Goal: Task Accomplishment & Management: Complete application form

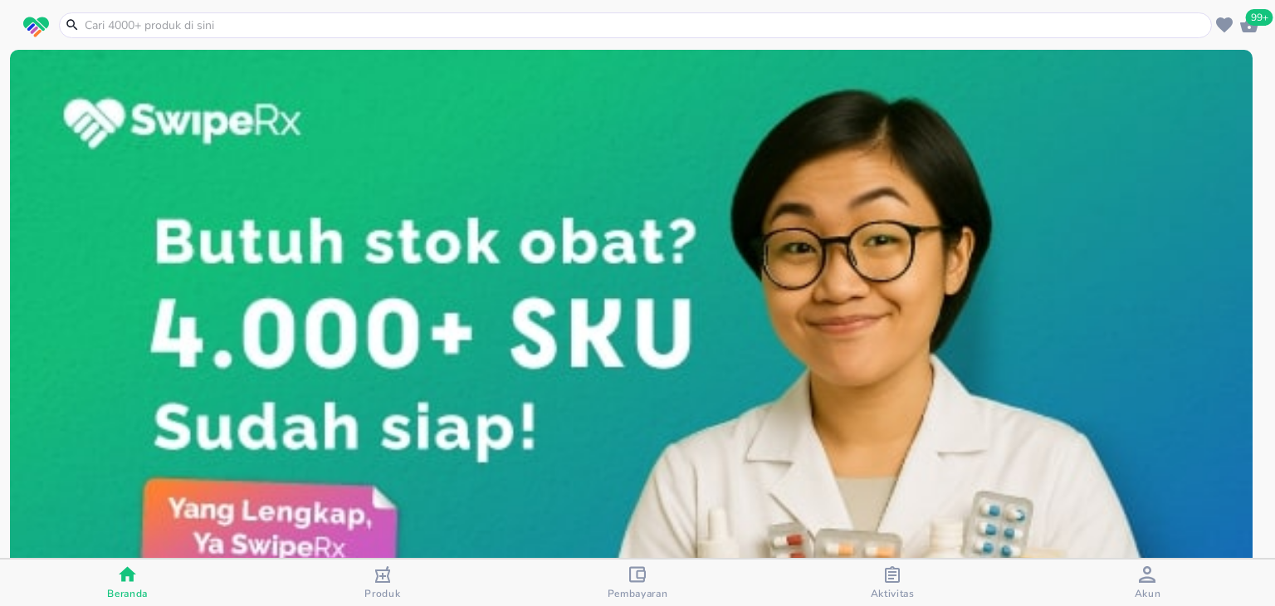
click at [1246, 21] on span "99+" at bounding box center [1259, 17] width 27 height 17
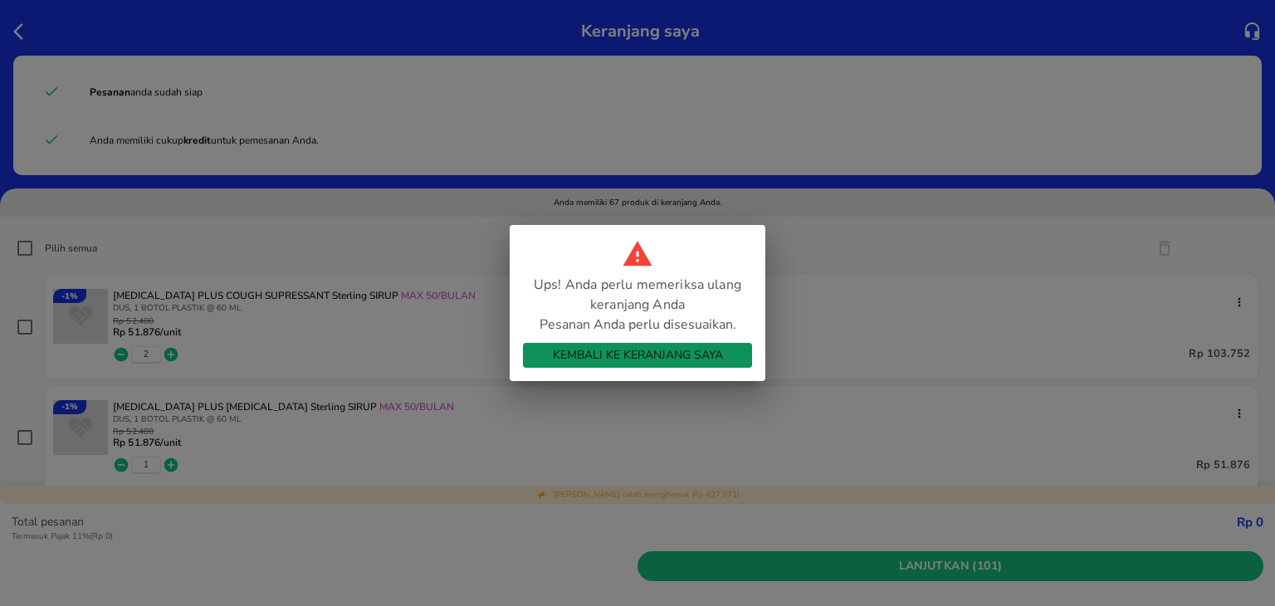
click at [542, 353] on span "Kembali ke Keranjang Saya" at bounding box center [637, 355] width 203 height 21
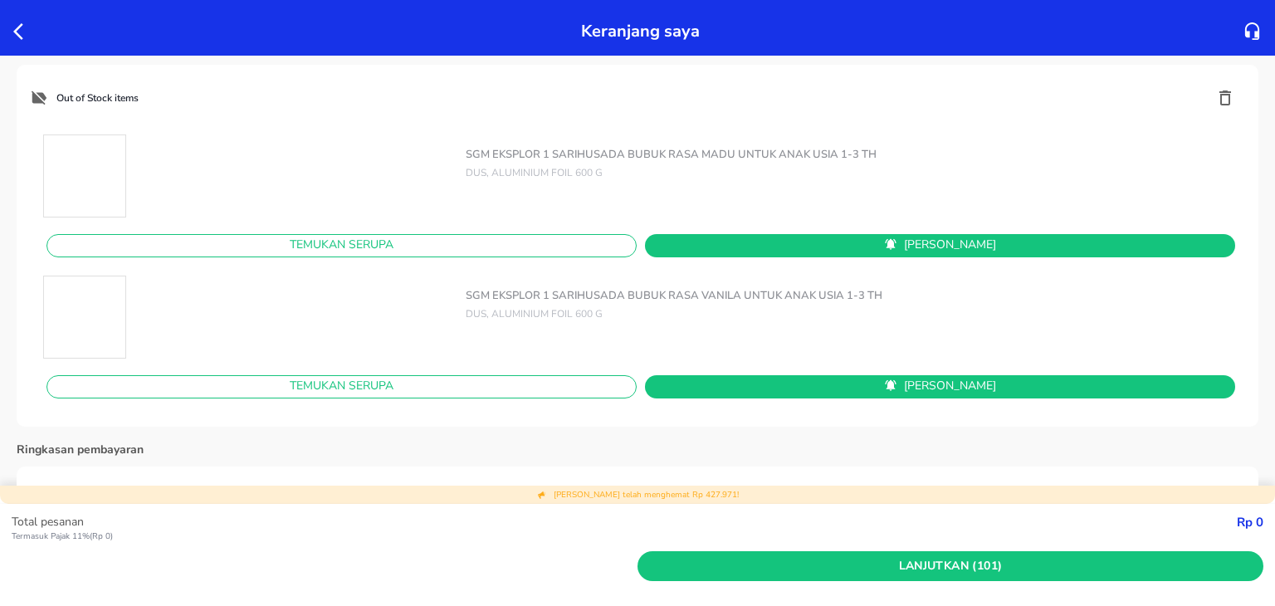
scroll to position [7052, 0]
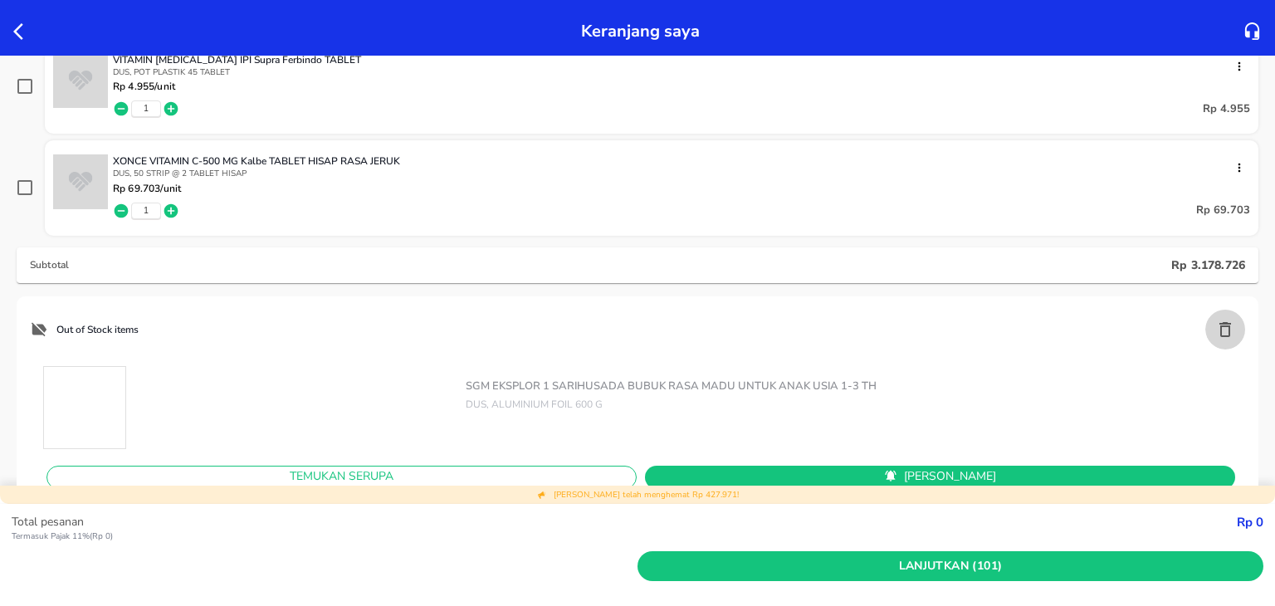
click at [1216, 326] on icon "button" at bounding box center [1226, 330] width 20 height 20
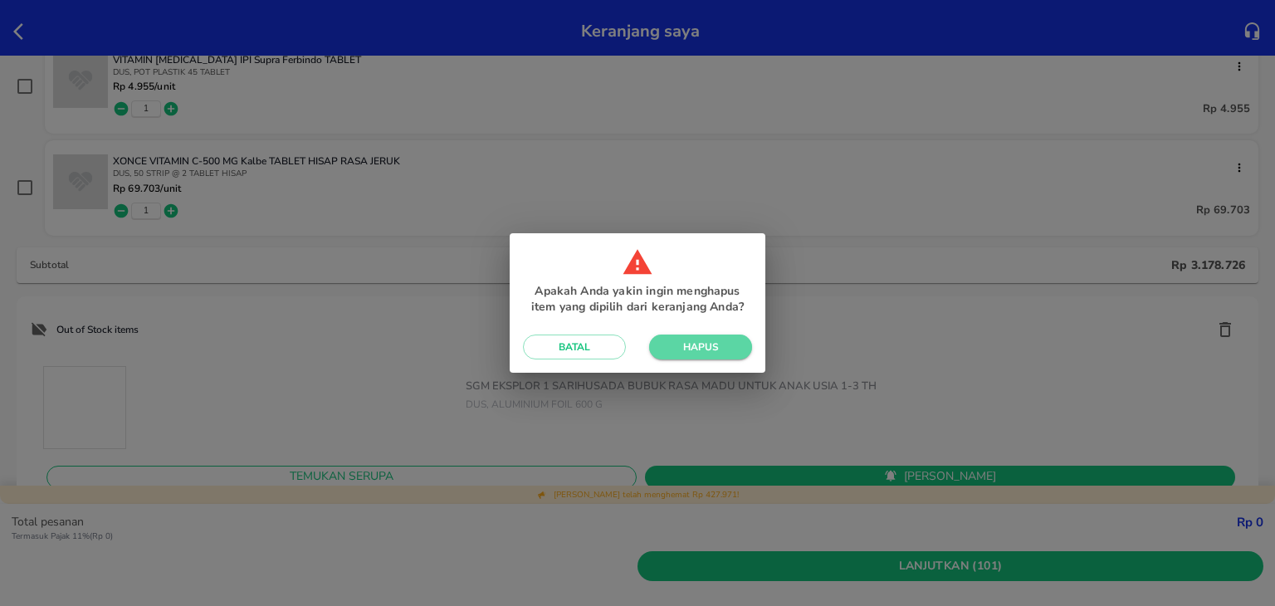
click at [716, 346] on span "Hapus" at bounding box center [701, 346] width 76 height 13
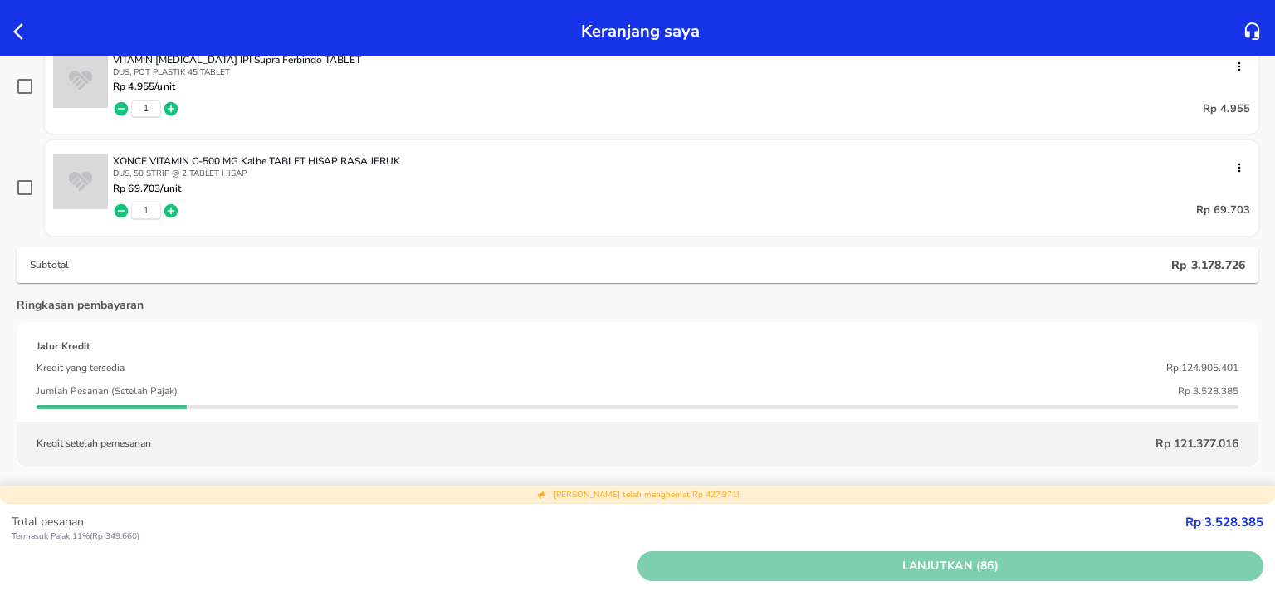
click at [768, 576] on button "Lanjutkan (86)" at bounding box center [951, 566] width 626 height 31
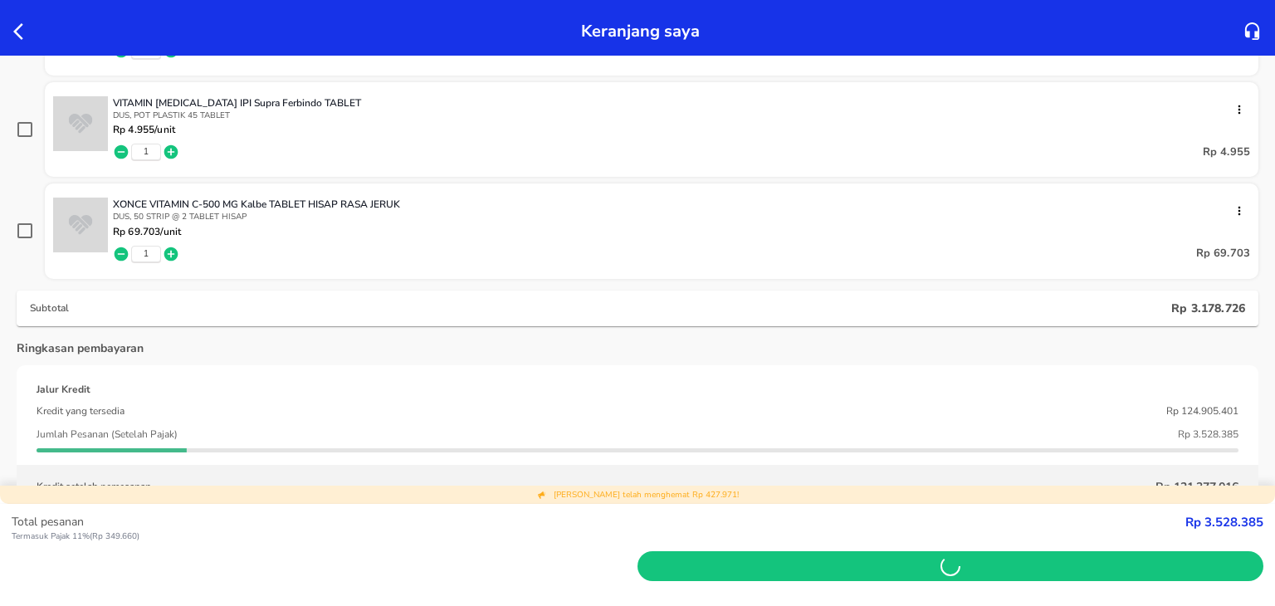
scroll to position [7095, 0]
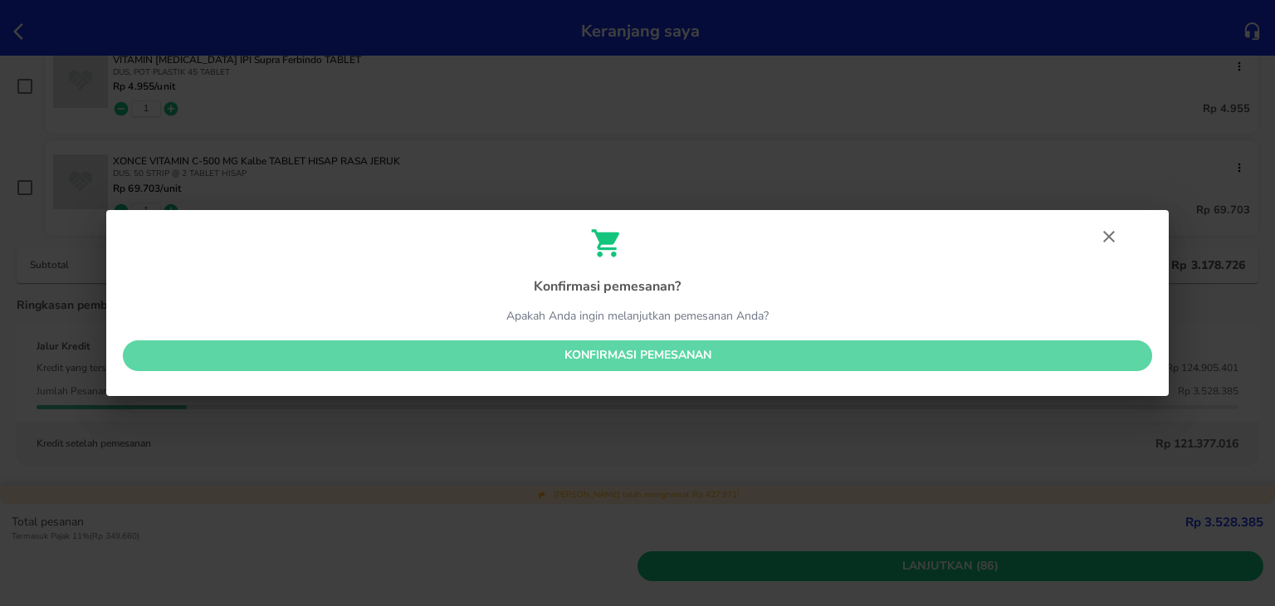
click at [695, 350] on span "Konfirmasi pemesanan" at bounding box center [637, 355] width 1003 height 21
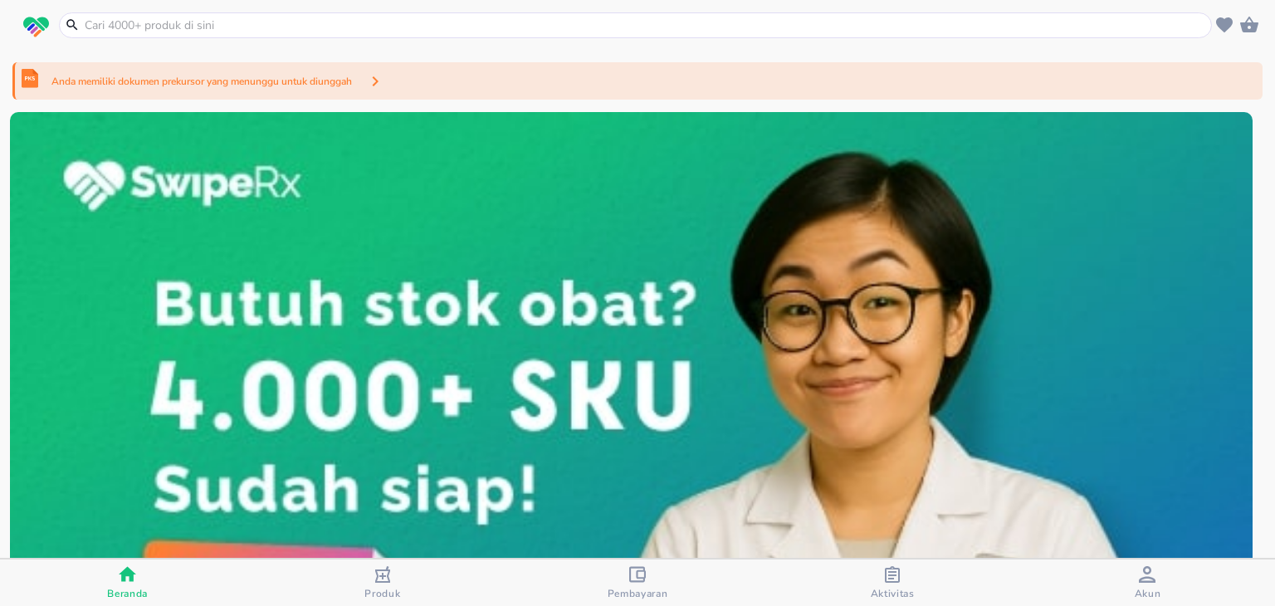
click at [286, 81] on p "Anda memiliki dokumen prekursor yang menunggu untuk diunggah" at bounding box center [201, 81] width 301 height 15
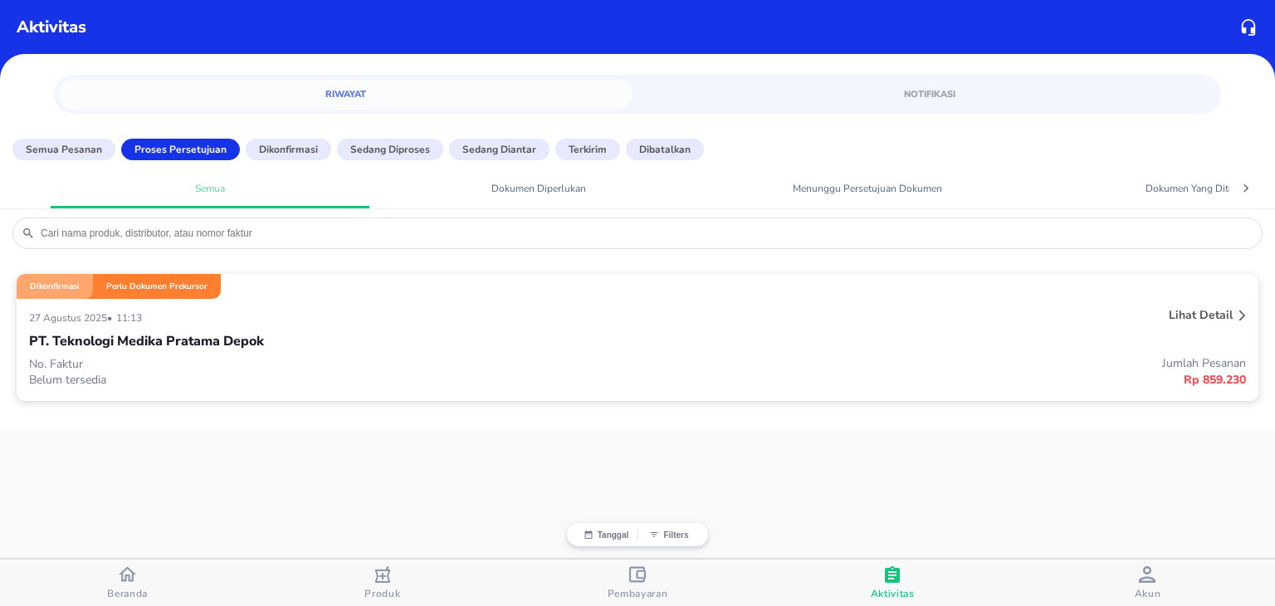
click at [608, 336] on div "PT. Teknologi Medika Pratama Depok" at bounding box center [637, 341] width 1217 height 28
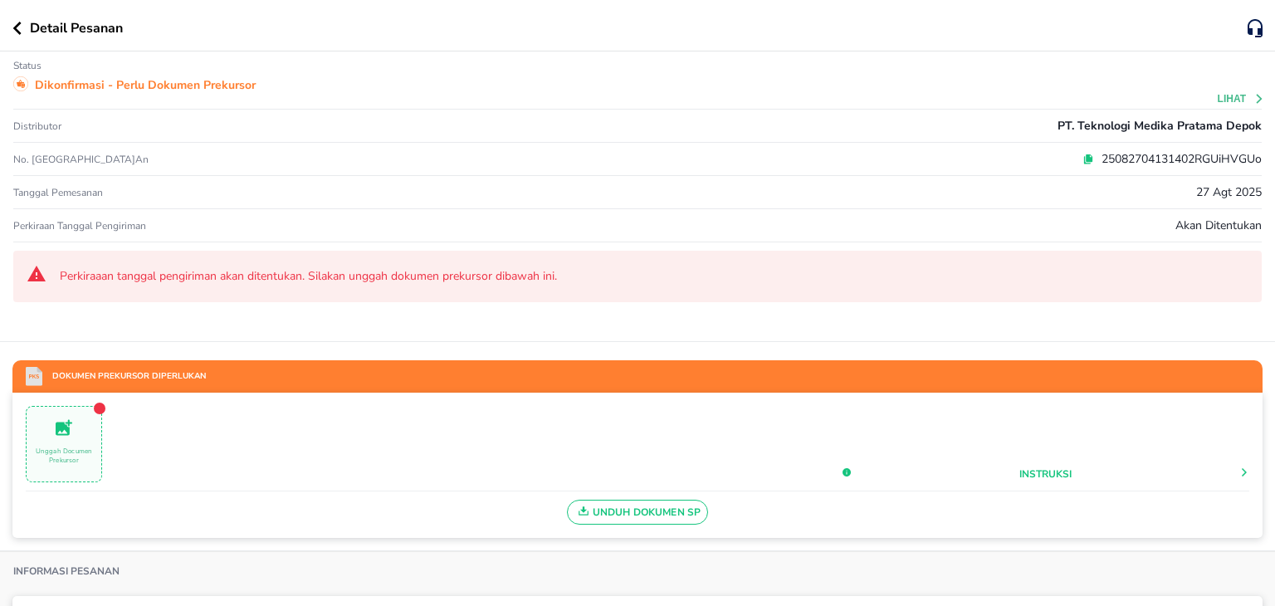
click at [1086, 157] on icon at bounding box center [1089, 157] width 7 height 7
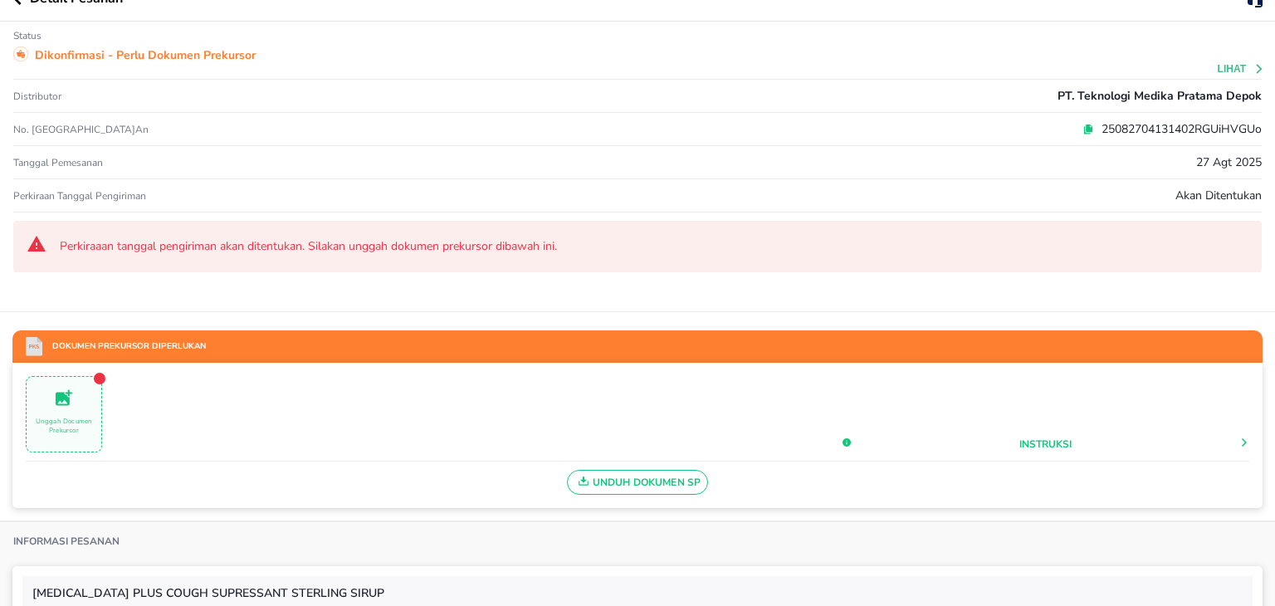
scroll to position [30, 0]
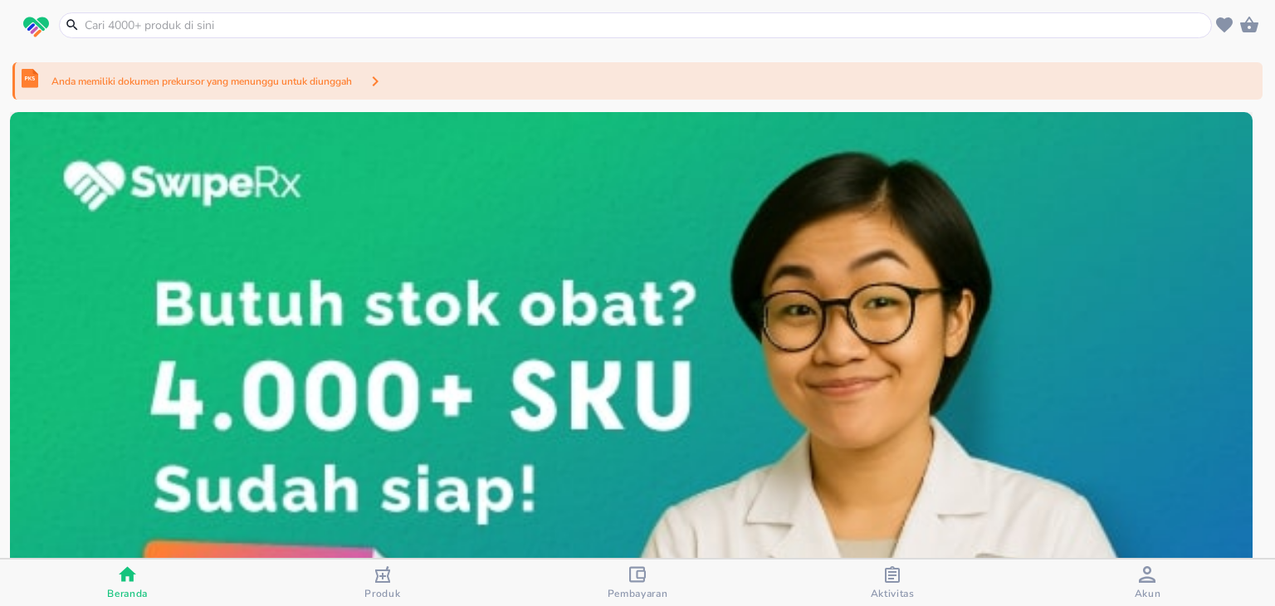
click at [309, 83] on p "Anda memiliki dokumen prekursor yang menunggu untuk diunggah" at bounding box center [201, 81] width 301 height 15
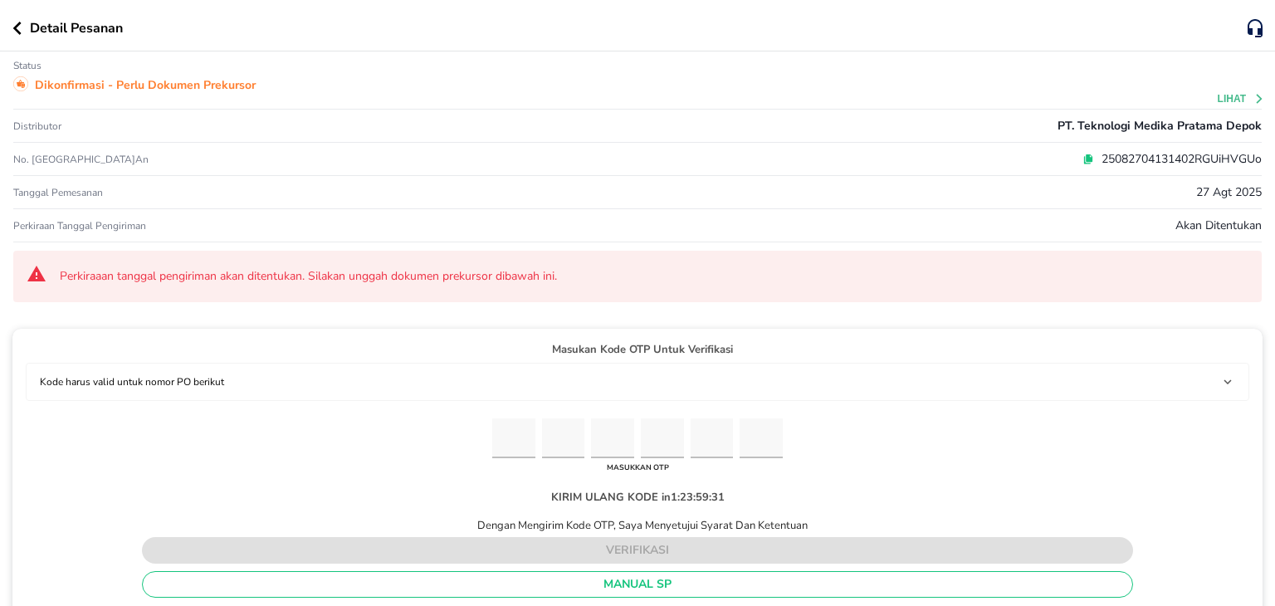
click at [511, 437] on input "Please enter OTP character 1" at bounding box center [513, 438] width 43 height 41
paste input "0"
type input "6"
type input "7"
type input "2"
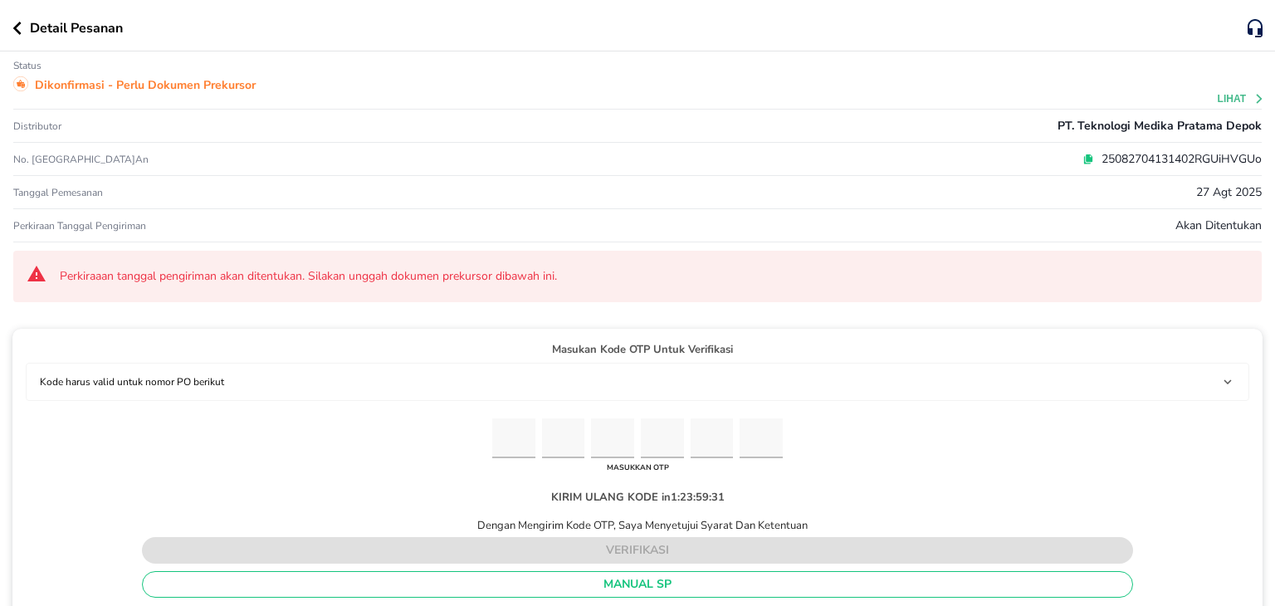
type input "0"
type input "1"
type input "0"
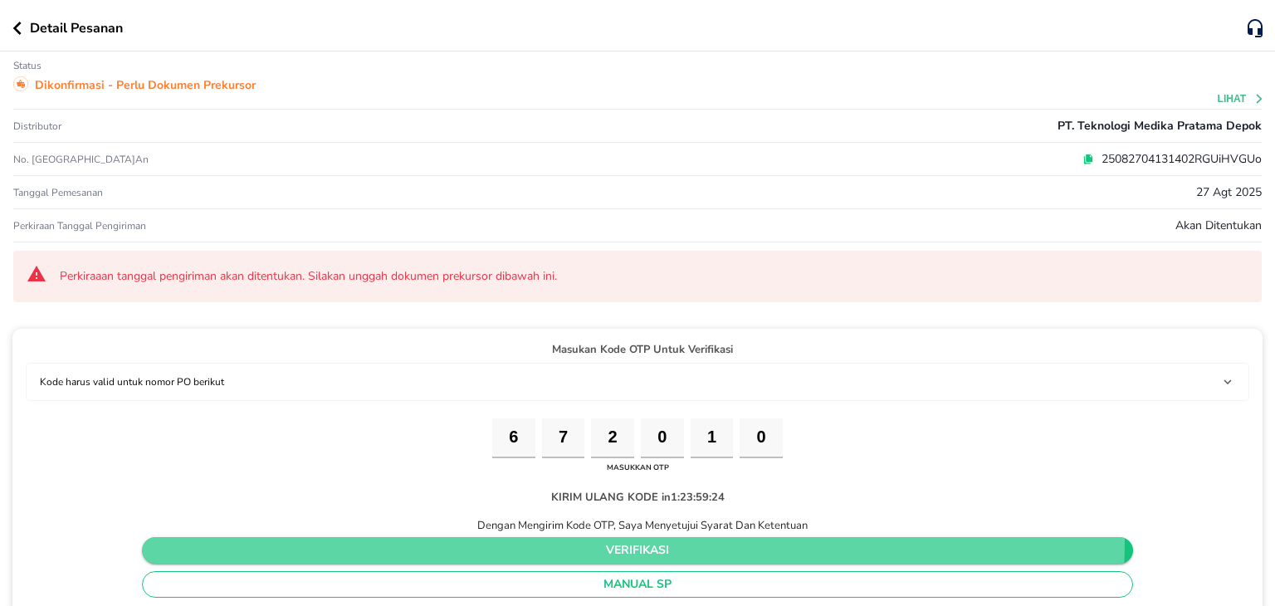
click at [559, 541] on span "verifikasi" at bounding box center [637, 551] width 965 height 21
